Goal: Information Seeking & Learning: Learn about a topic

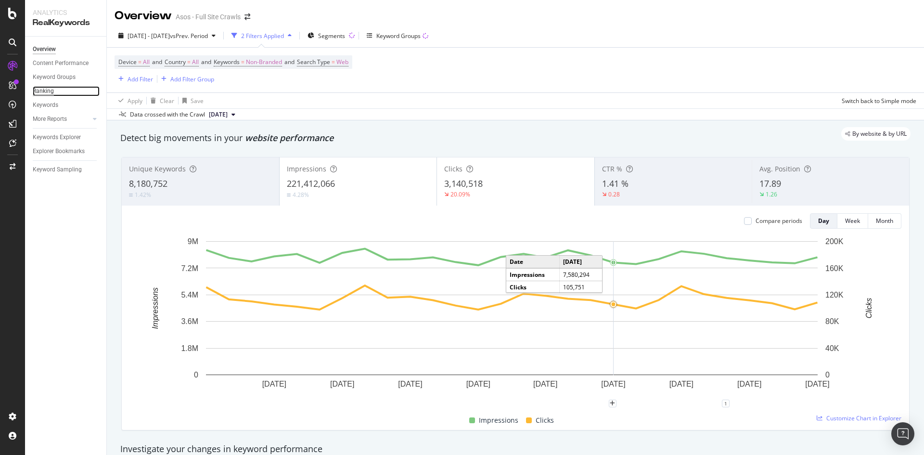
click at [50, 91] on div "Ranking" at bounding box center [43, 91] width 21 height 10
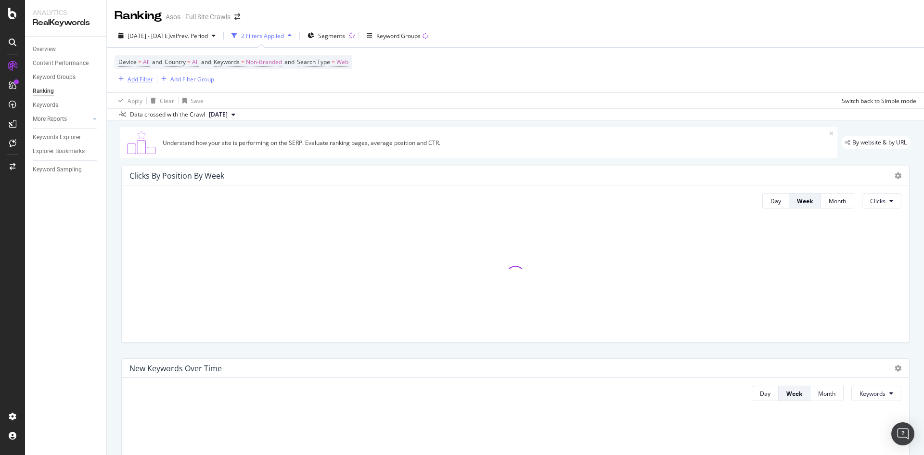
click at [123, 79] on icon "button" at bounding box center [120, 79] width 5 height 6
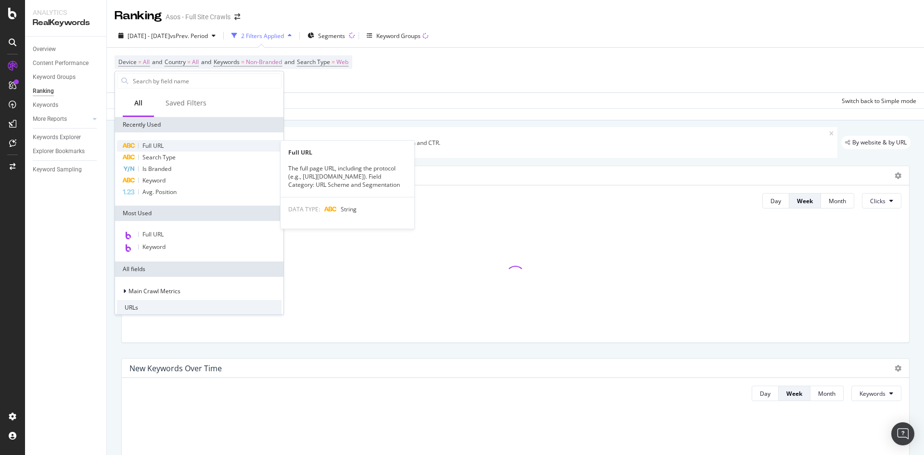
click at [184, 142] on div "Full URL" at bounding box center [199, 146] width 165 height 12
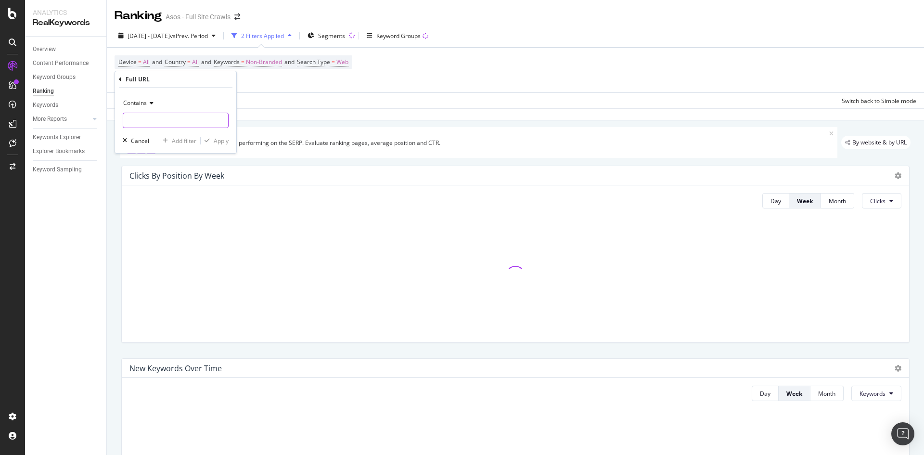
click at [153, 122] on input "text" at bounding box center [175, 120] width 105 height 15
type input "/fashion-feed/"
click at [217, 141] on div "Apply" at bounding box center [221, 141] width 15 height 8
